Goal: Ask a question

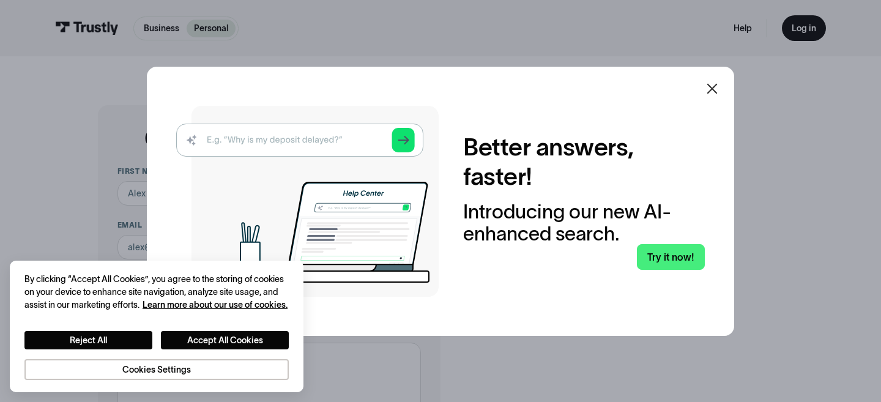
click at [713, 87] on icon at bounding box center [712, 88] width 10 height 10
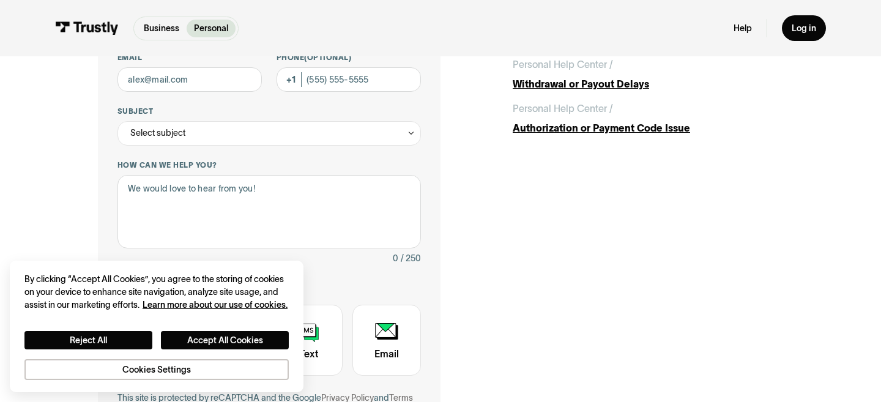
scroll to position [335, 0]
